Goal: Information Seeking & Learning: Learn about a topic

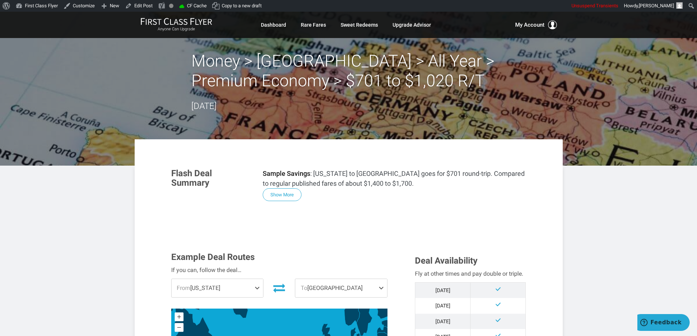
drag, startPoint x: 90, startPoint y: 49, endPoint x: 157, endPoint y: 1, distance: 82.5
click at [90, 49] on header "Money > Europe > All Year > Premium Economy > $701 to $1,020 R/T August 06, 2025" at bounding box center [348, 89] width 697 height 154
drag, startPoint x: 276, startPoint y: 196, endPoint x: 283, endPoint y: 194, distance: 7.3
click at [276, 196] on button "Show More" at bounding box center [282, 195] width 39 height 13
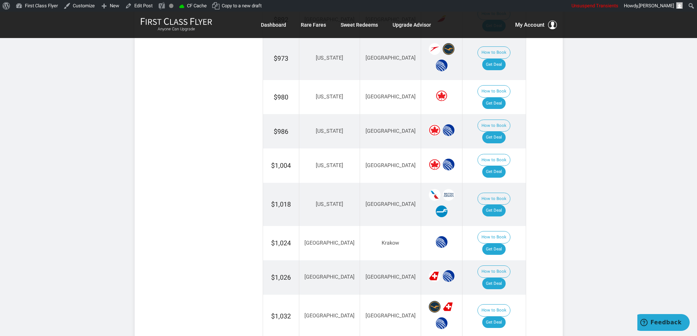
scroll to position [1106, 0]
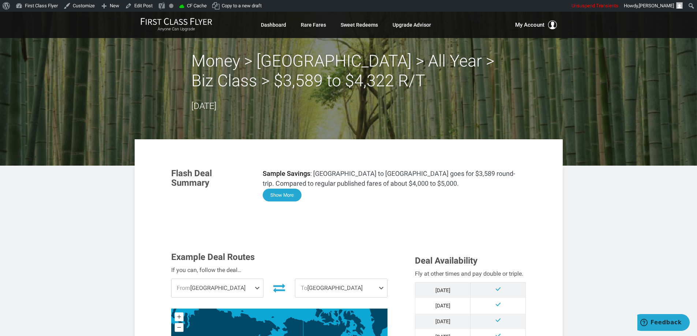
click at [287, 193] on button "Show More" at bounding box center [282, 195] width 39 height 13
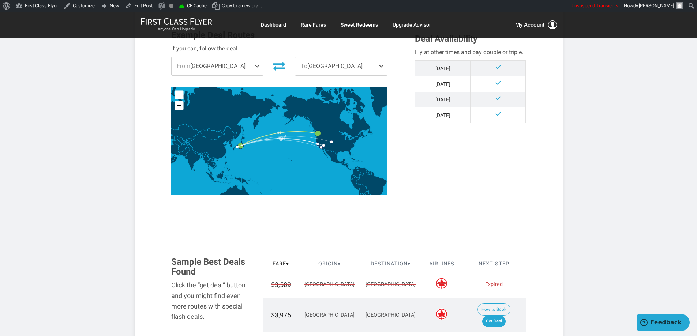
scroll to position [658, 0]
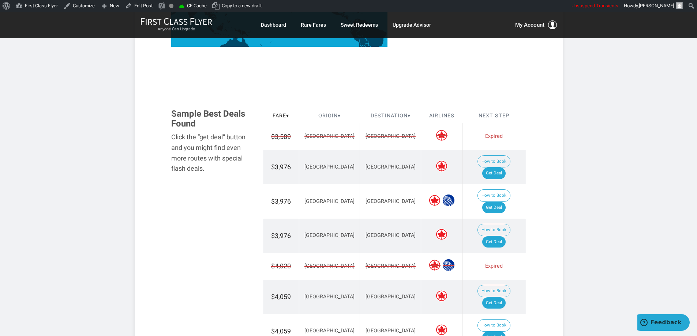
scroll to position [841, 0]
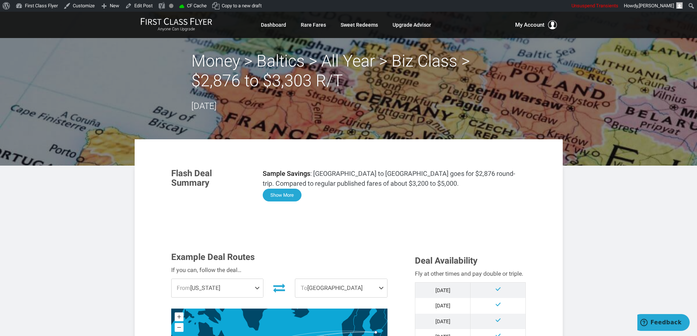
click at [280, 189] on button "Show More" at bounding box center [282, 195] width 39 height 13
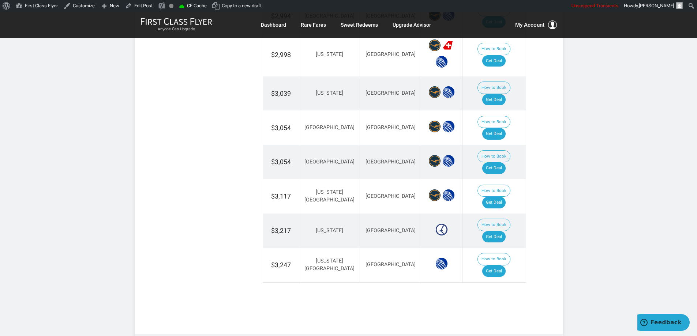
scroll to position [1133, 0]
